Goal: Communication & Community: Answer question/provide support

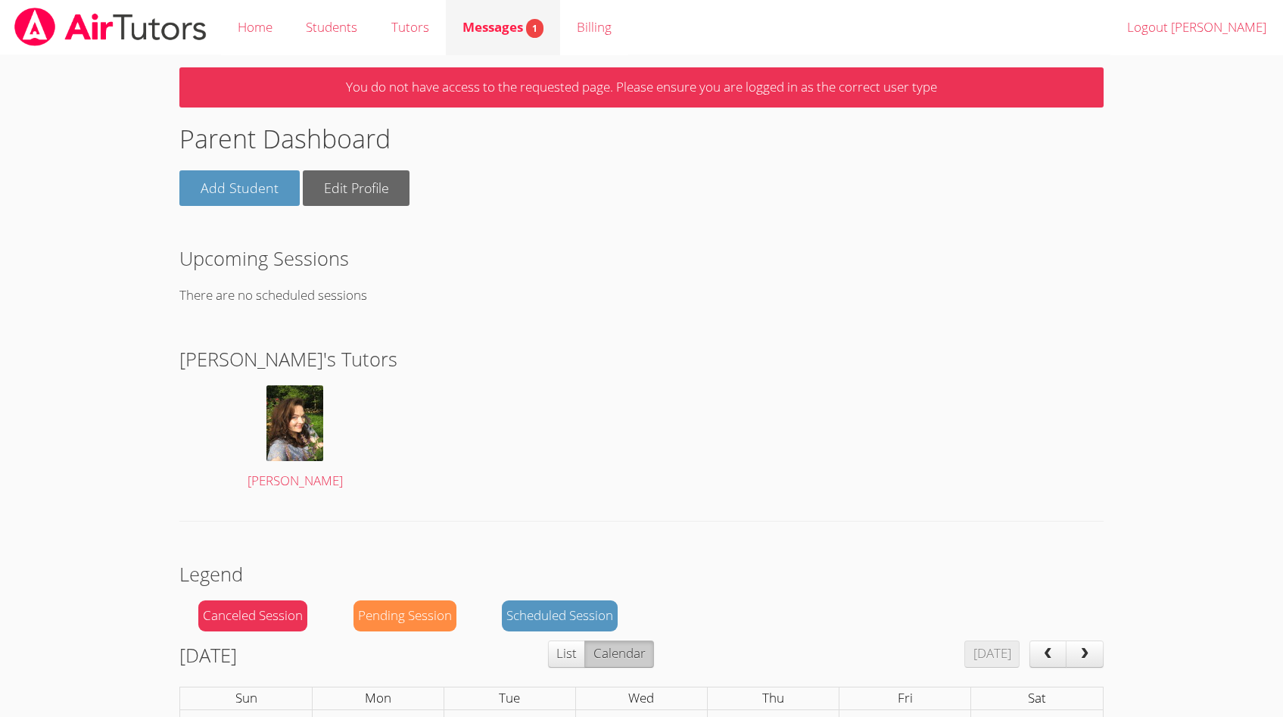
click at [509, 27] on span "Messages 1" at bounding box center [503, 26] width 81 height 17
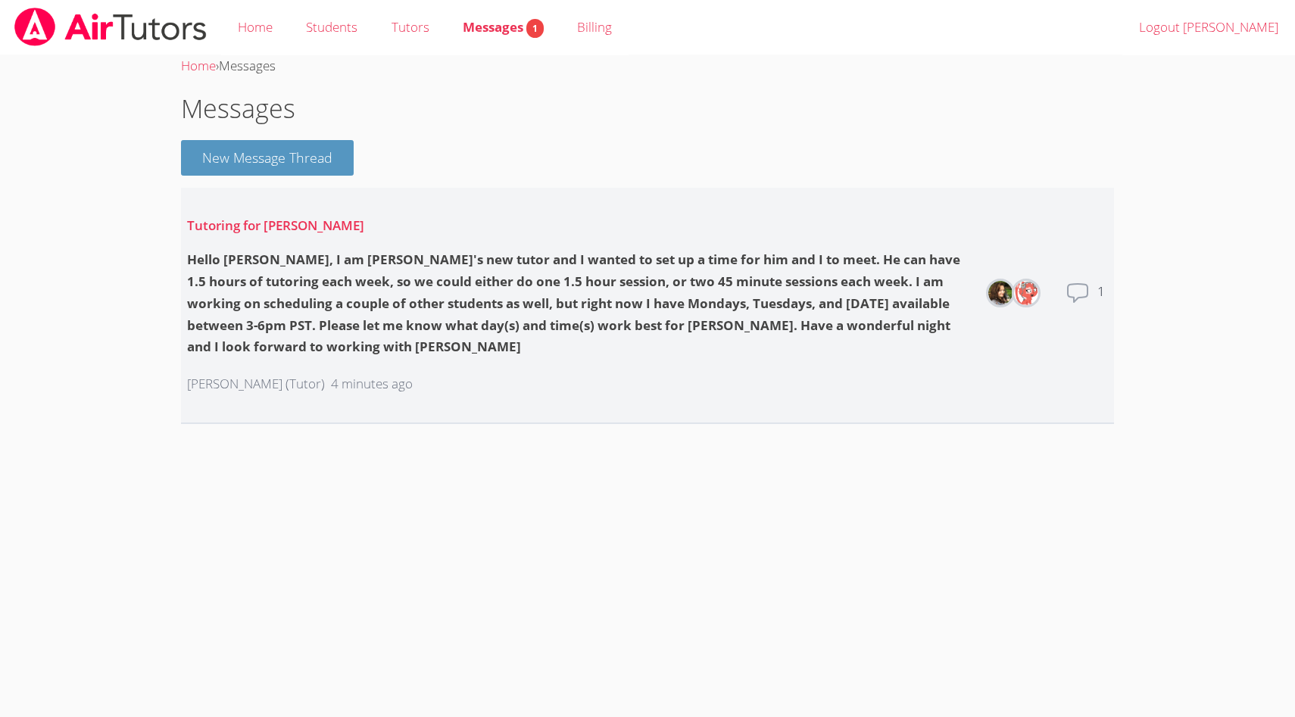
click at [457, 300] on div "Hello [PERSON_NAME], I am [PERSON_NAME]'s new tutor and I wanted to set up a ti…" at bounding box center [579, 303] width 784 height 109
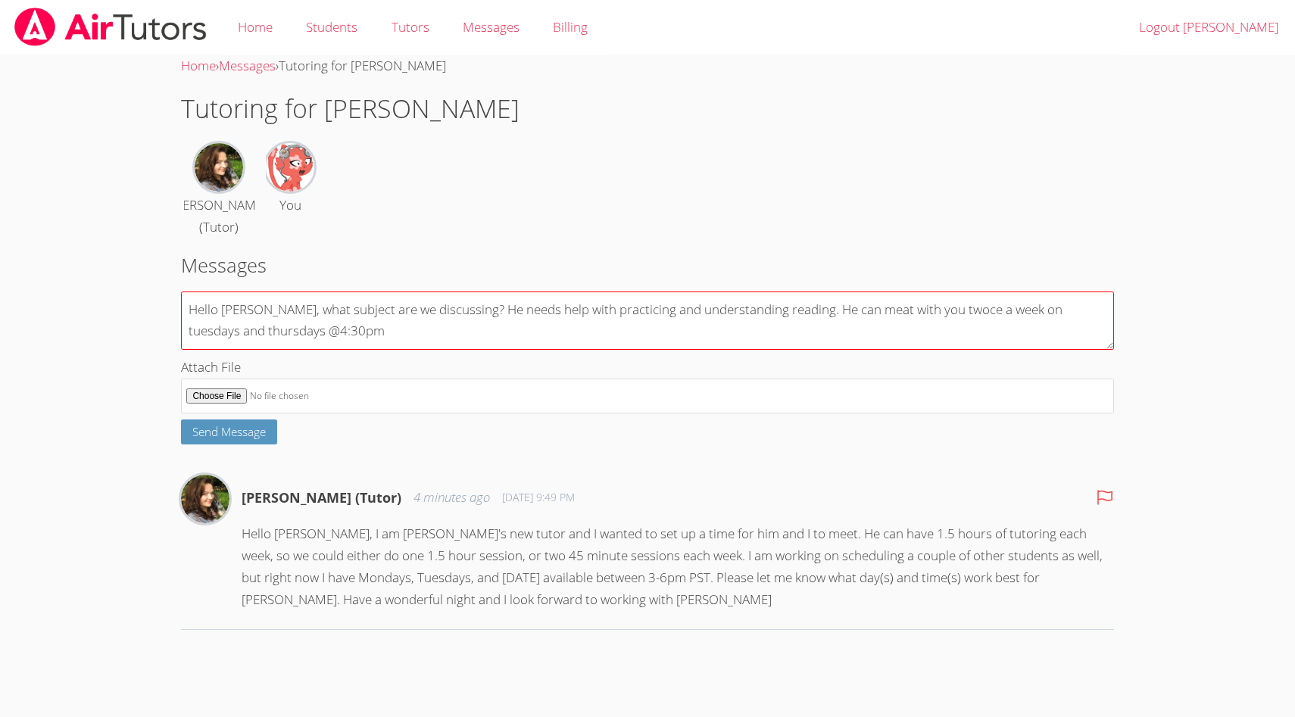
click at [214, 329] on textarea "Hello [PERSON_NAME], what subject are we discussing? He needs help with practic…" at bounding box center [647, 320] width 932 height 58
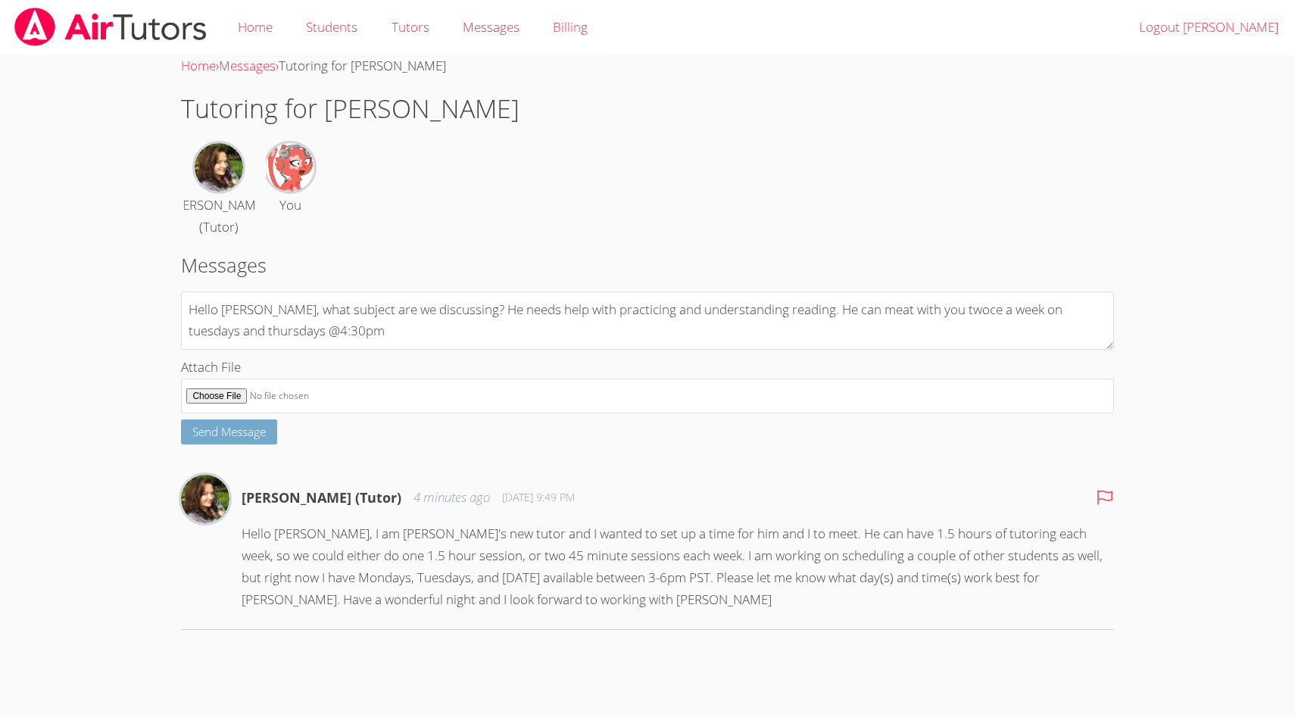
type textarea "Hello [PERSON_NAME], what subject are we discussing? He needs help with practic…"
click at [235, 437] on span "Send Message" at bounding box center [228, 431] width 73 height 15
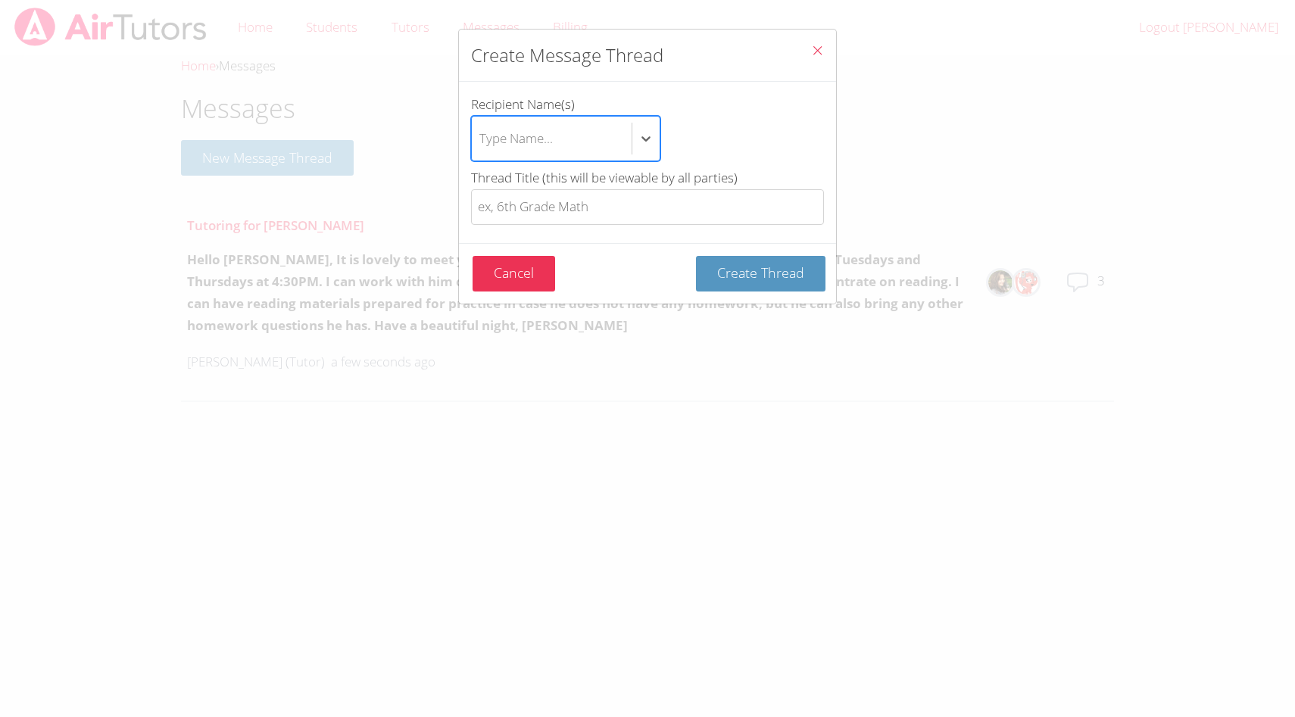
click at [811, 43] on span "Close" at bounding box center [817, 51] width 13 height 17
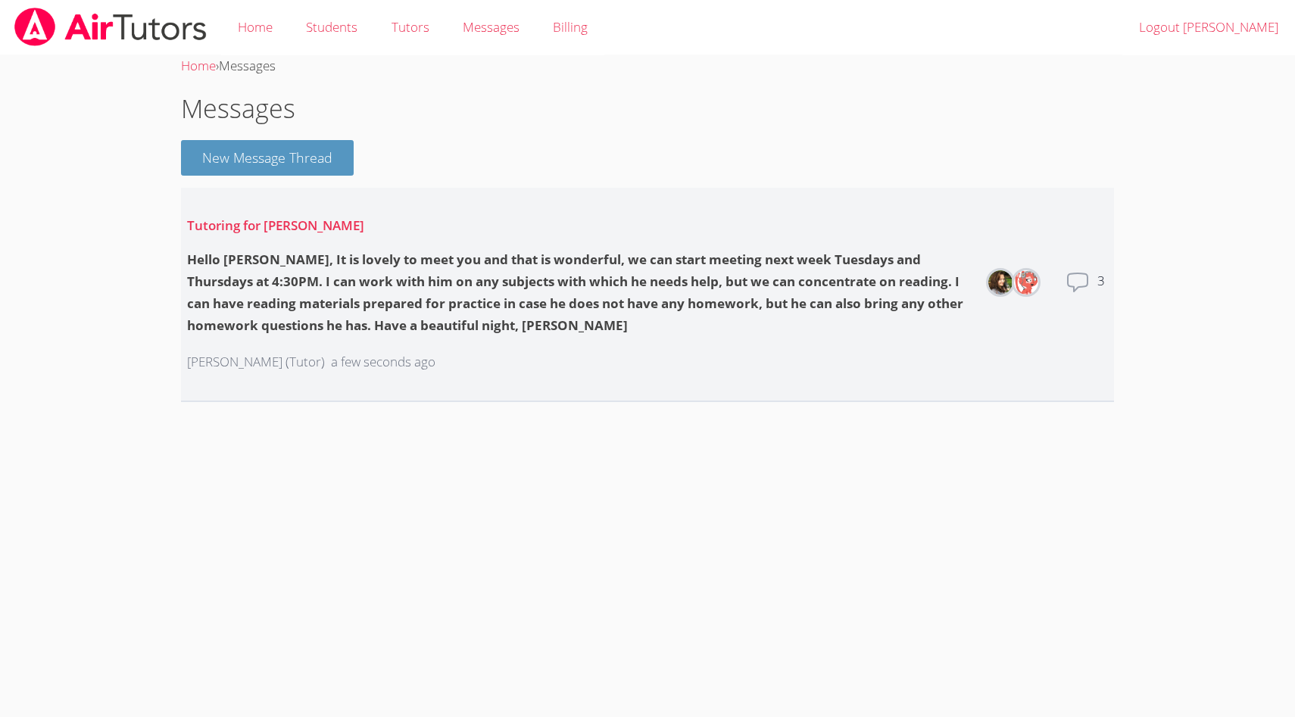
click at [1086, 282] on icon at bounding box center [1078, 282] width 20 height 18
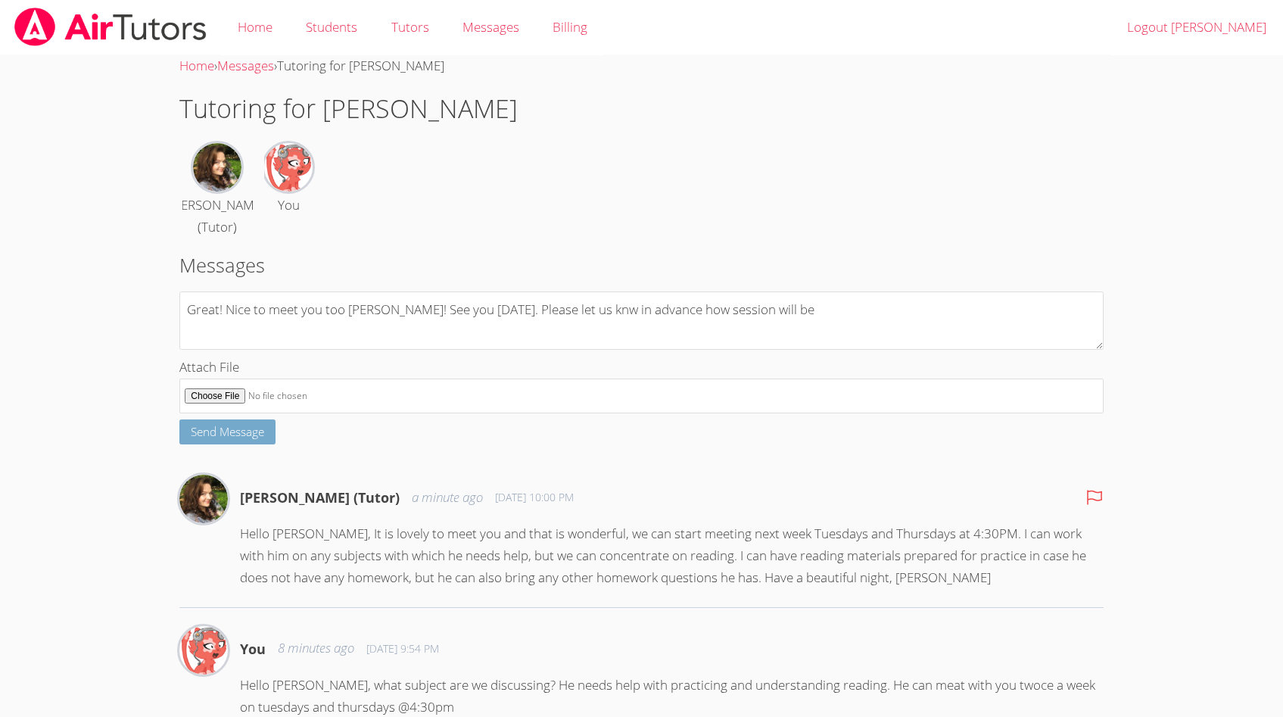
type textarea "Great! Nice to meet you too Diana! See you on tuesday. Please let us knw in adv…"
click at [206, 438] on span "Send Message" at bounding box center [227, 431] width 73 height 15
